Goal: Task Accomplishment & Management: Complete application form

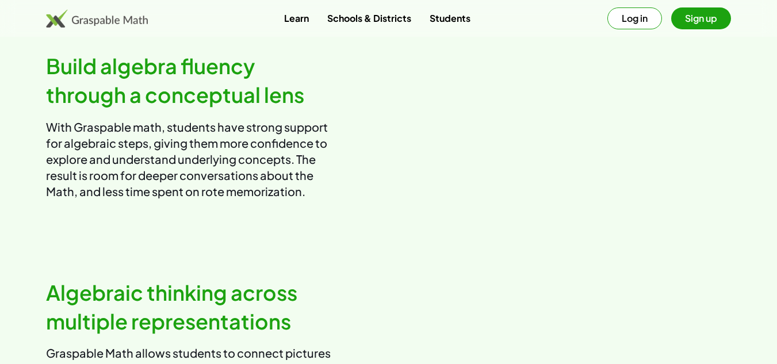
scroll to position [609, 0]
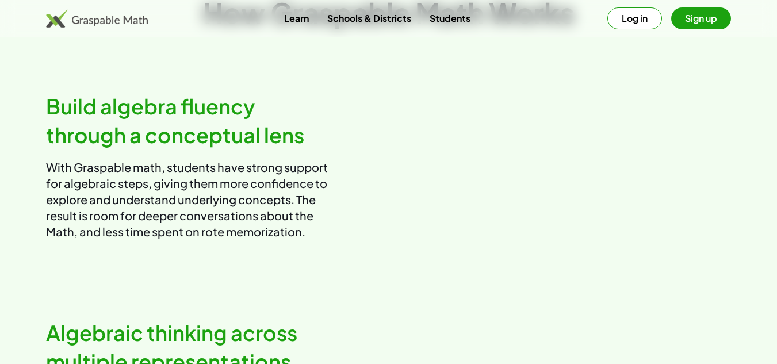
click at [640, 18] on button "Log in" at bounding box center [635, 18] width 55 height 22
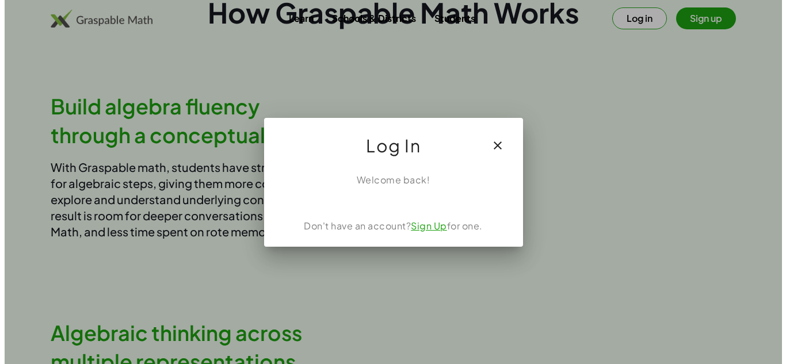
scroll to position [0, 0]
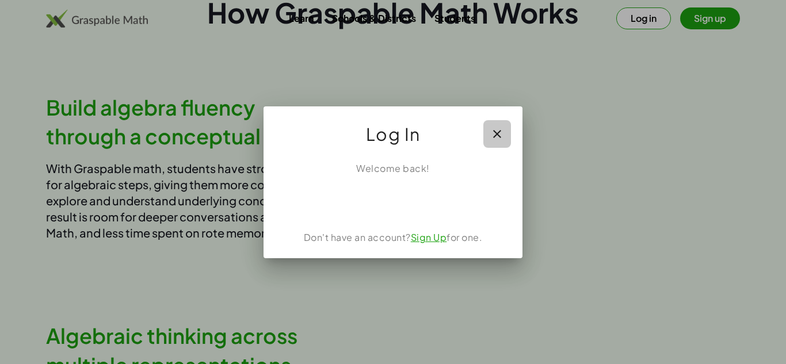
click at [490, 133] on icon "button" at bounding box center [497, 134] width 14 height 14
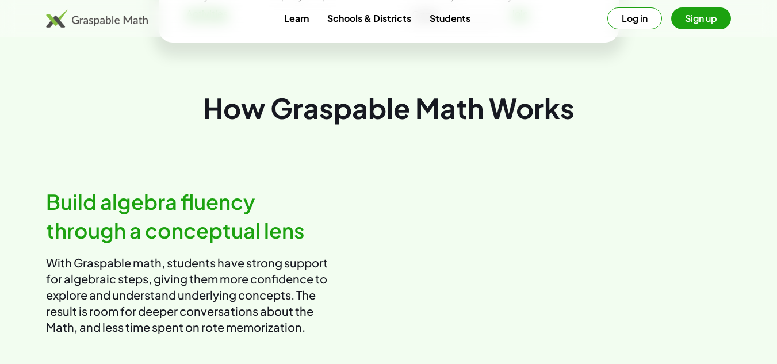
scroll to position [513, 0]
click at [706, 13] on button "Sign up" at bounding box center [701, 18] width 60 height 22
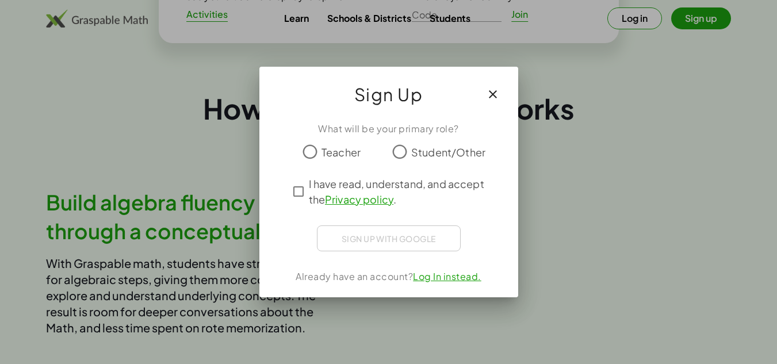
scroll to position [0, 0]
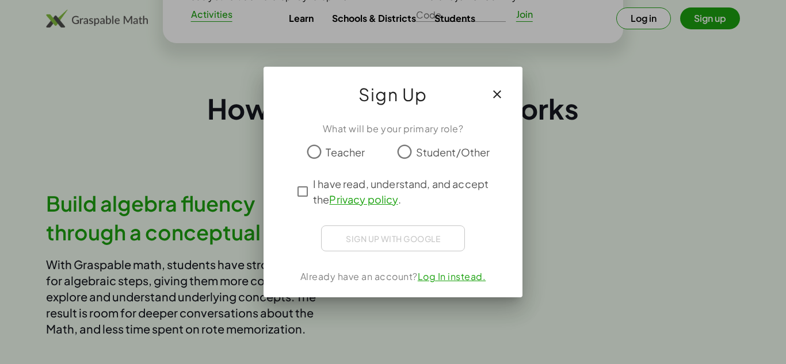
click at [350, 154] on span "Teacher" at bounding box center [345, 152] width 39 height 16
click at [328, 181] on span "I have read, understand, and accept the Privacy policy ." at bounding box center [403, 191] width 181 height 31
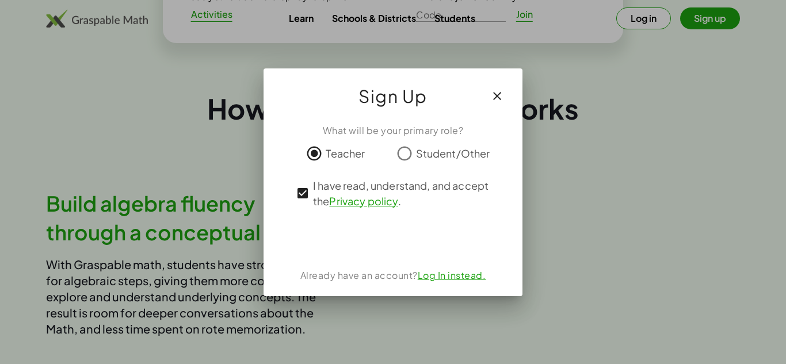
click at [441, 272] on link "Log In instead." at bounding box center [452, 275] width 68 height 12
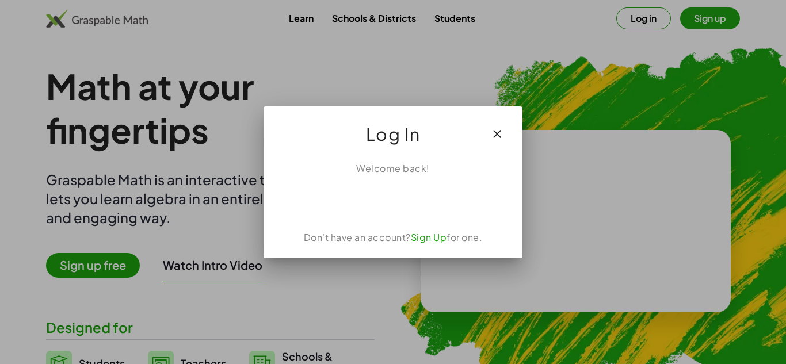
click at [442, 241] on link "Sign Up" at bounding box center [429, 237] width 36 height 12
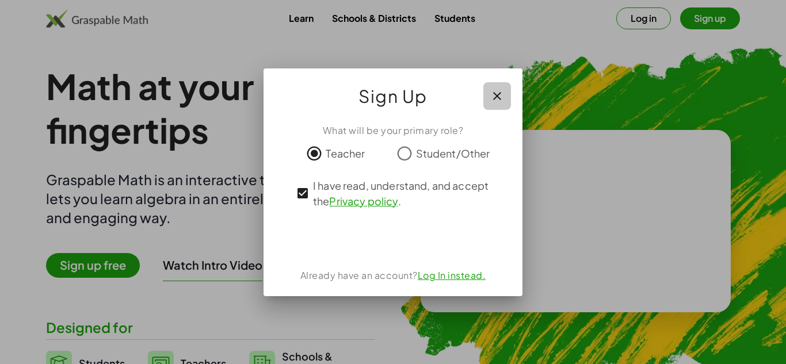
click at [500, 91] on icon "button" at bounding box center [497, 96] width 14 height 14
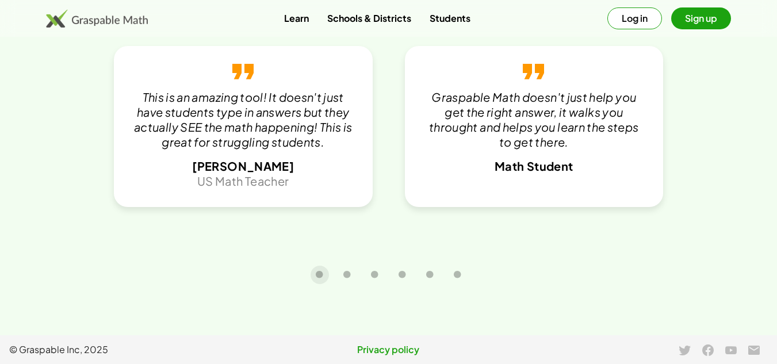
scroll to position [2487, 0]
click at [444, 22] on link "Students" at bounding box center [450, 17] width 59 height 21
type button "1"
click at [346, 277] on icon "Carousel slide 2 of 6" at bounding box center [347, 274] width 9 height 9
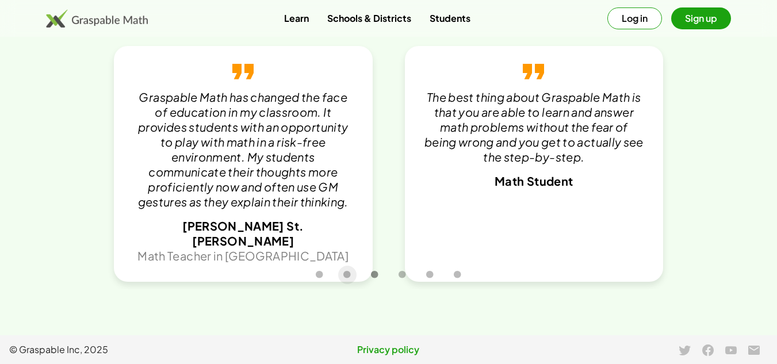
type button "2"
click at [372, 278] on icon "Carousel slide 3 of 6" at bounding box center [375, 274] width 9 height 9
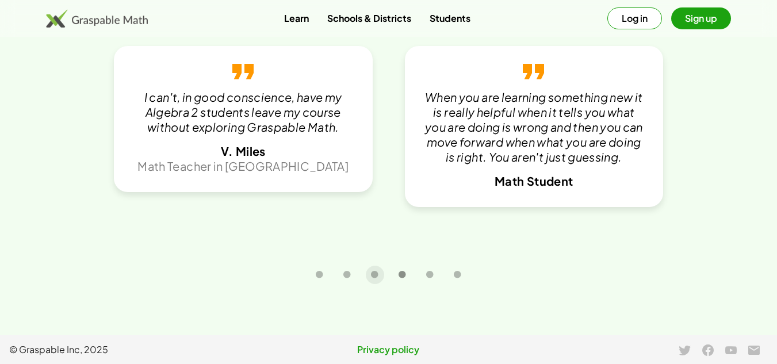
type button "3"
click at [401, 274] on icon "Carousel slide 4 of 6" at bounding box center [402, 274] width 9 height 9
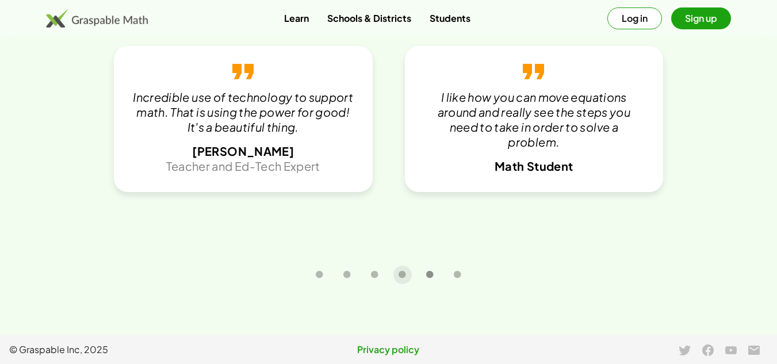
type button "4"
click at [434, 276] on icon "Carousel slide 5 of 6" at bounding box center [430, 274] width 9 height 9
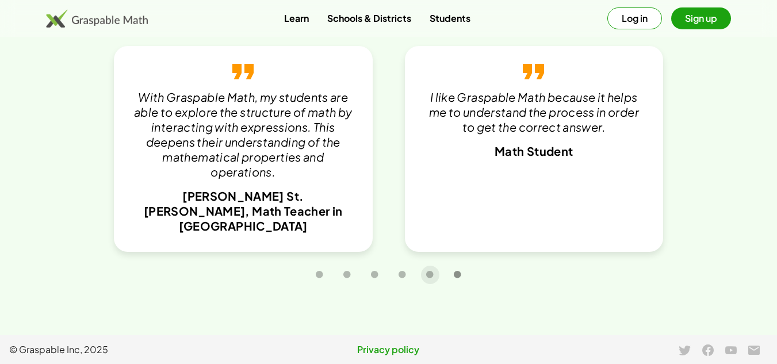
type button "5"
click at [456, 275] on icon "Carousel slide 6 of 6" at bounding box center [457, 274] width 9 height 9
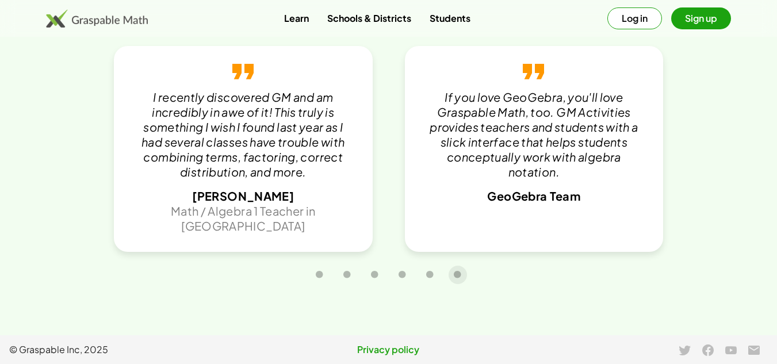
click at [710, 351] on icon at bounding box center [708, 350] width 14 height 14
